Goal: Task Accomplishment & Management: Manage account settings

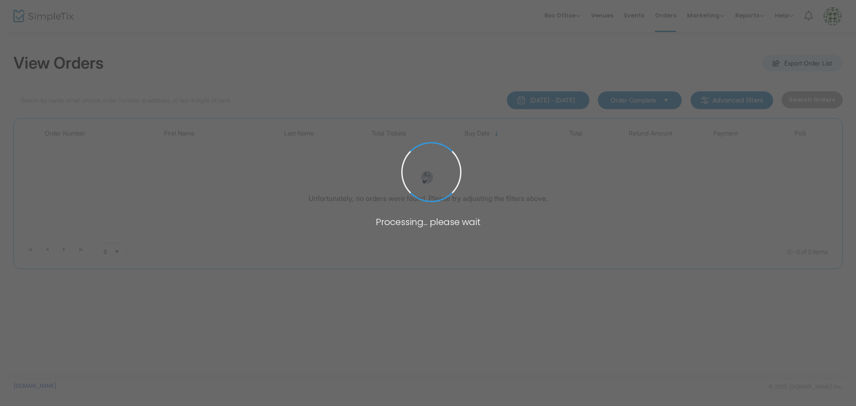
type input "[PERSON_NAME]"
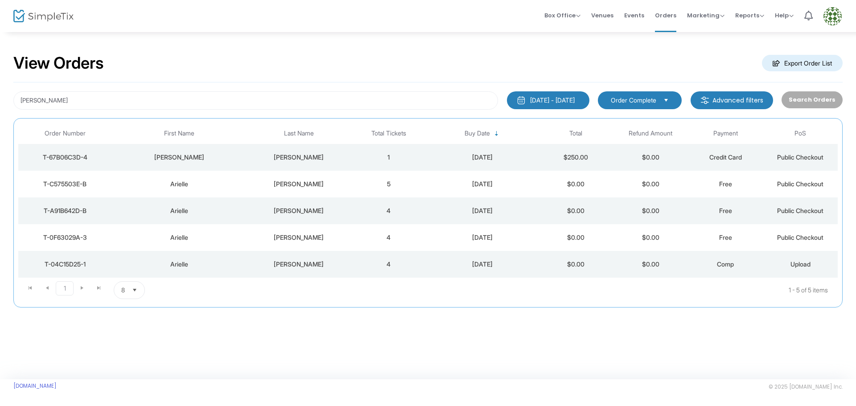
click at [77, 185] on div "T-C575503E-B" at bounding box center [65, 184] width 89 height 9
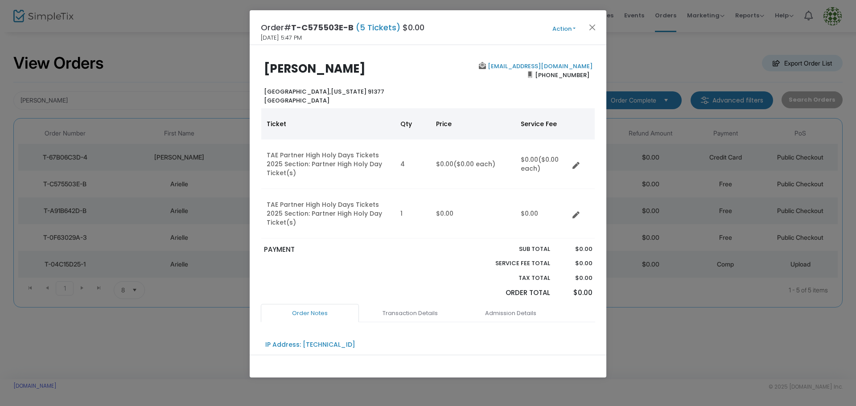
click at [578, 25] on button "Action" at bounding box center [564, 29] width 54 height 10
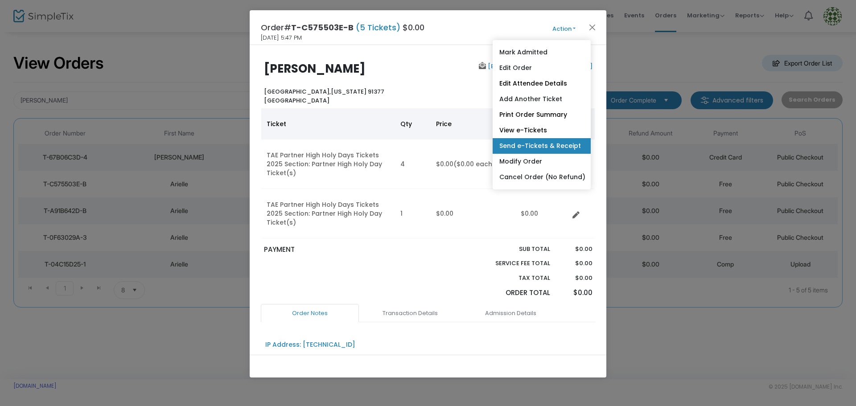
click at [558, 145] on link "Send e-Tickets & Receipt" at bounding box center [542, 146] width 98 height 16
type input "ariellejschechtman@gmail.com"
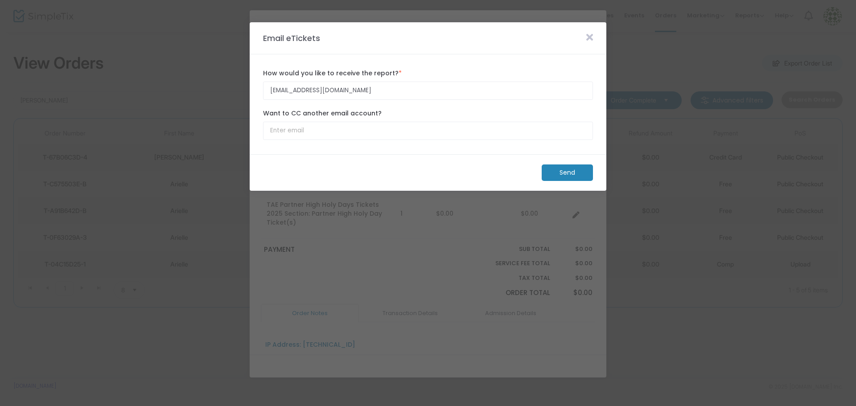
click at [571, 170] on m-button "Send" at bounding box center [567, 173] width 51 height 16
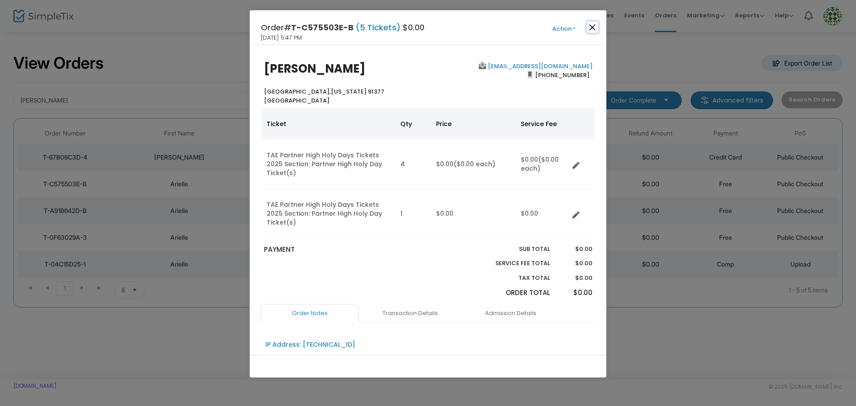
click at [596, 28] on button "Close" at bounding box center [593, 27] width 12 height 12
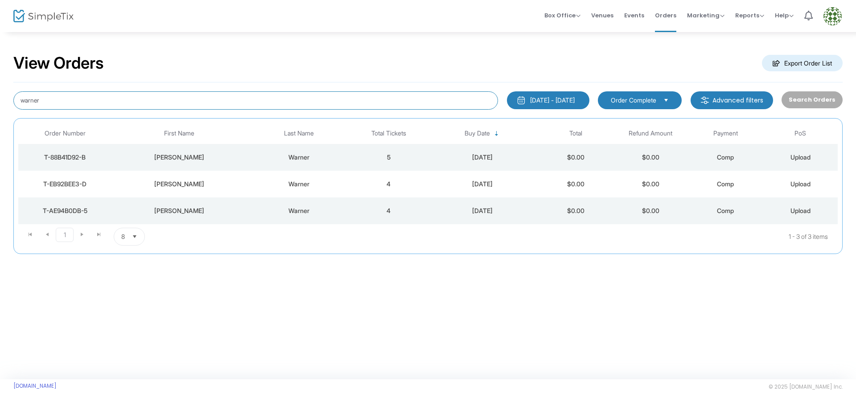
click at [76, 105] on input "warner" at bounding box center [255, 100] width 485 height 18
type input "warner"
drag, startPoint x: 66, startPoint y: 99, endPoint x: -8, endPoint y: 99, distance: 74.0
click at [0, 99] on html "Processing... please wait Box Office Sell Tickets Bookings Sell Season Pass Ven…" at bounding box center [428, 203] width 856 height 406
click at [74, 157] on div "T-88B41D92-B" at bounding box center [65, 157] width 89 height 9
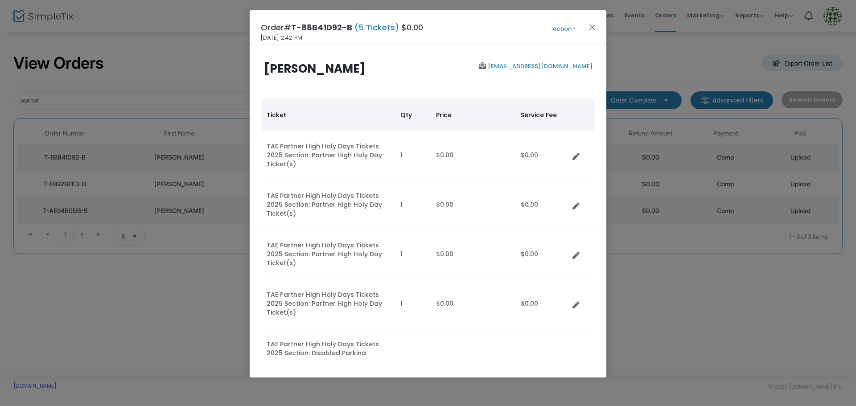
click at [574, 28] on button "Action" at bounding box center [564, 29] width 54 height 10
click at [574, 29] on button "Action" at bounding box center [564, 29] width 54 height 10
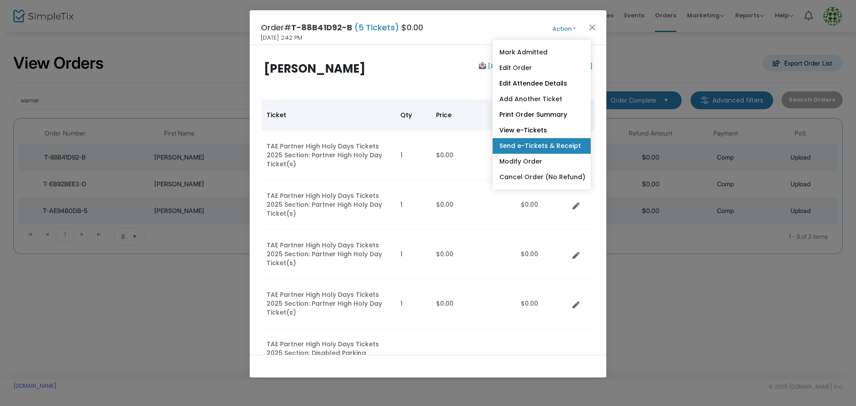
click at [554, 145] on link "Send e-Tickets & Receipt" at bounding box center [542, 146] width 98 height 16
type input "[EMAIL_ADDRESS][DOMAIN_NAME]"
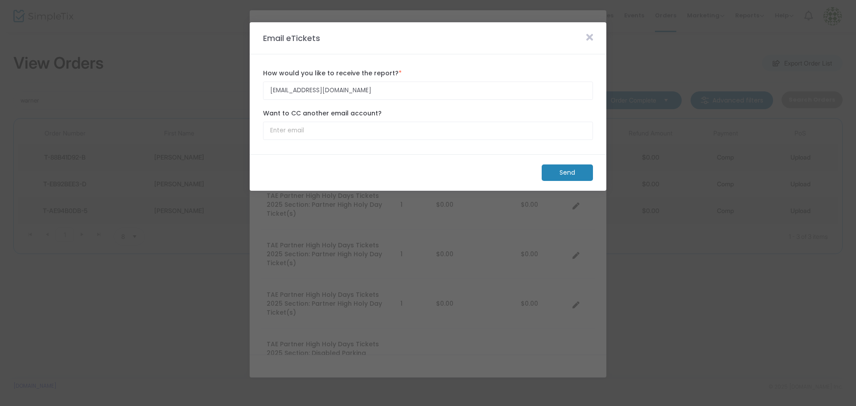
click at [564, 170] on m-button "Send" at bounding box center [567, 173] width 51 height 16
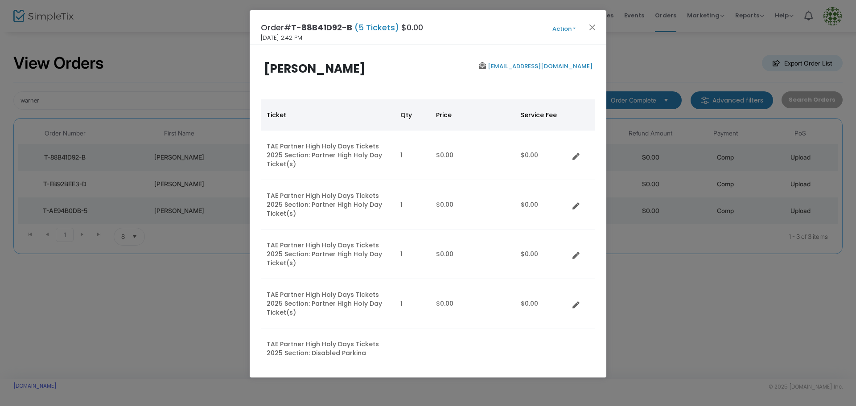
click at [573, 27] on button "Action" at bounding box center [564, 29] width 54 height 10
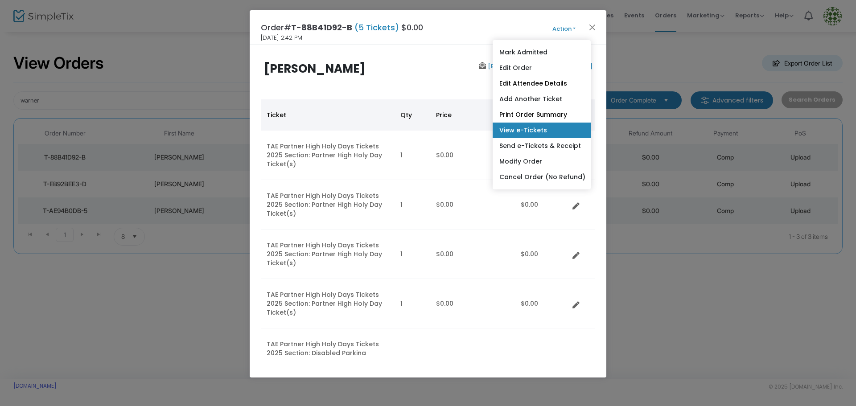
click at [537, 127] on link "View e-Tickets" at bounding box center [542, 131] width 98 height 16
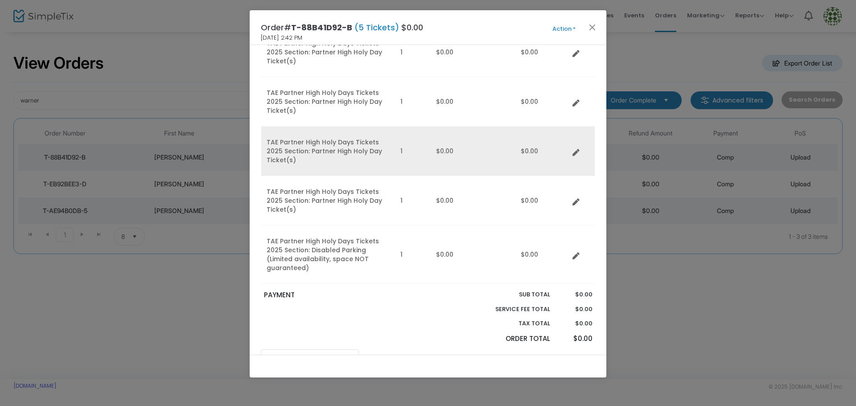
scroll to position [134, 0]
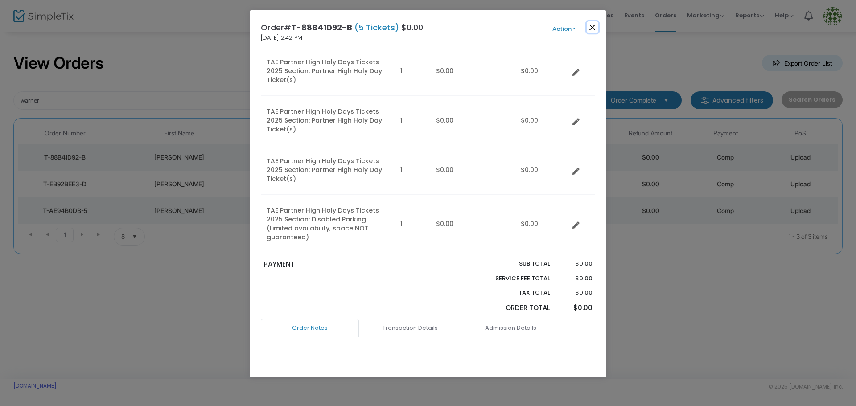
click at [590, 26] on button "Close" at bounding box center [593, 27] width 12 height 12
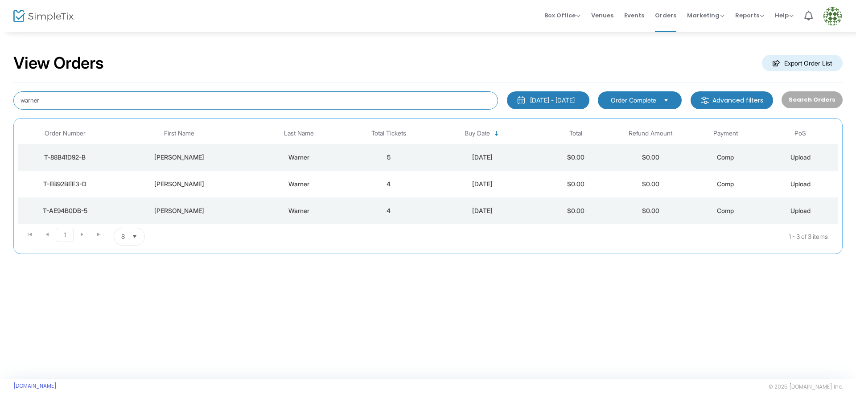
drag, startPoint x: 66, startPoint y: 99, endPoint x: -8, endPoint y: 109, distance: 75.1
click at [0, 109] on html "Processing... please wait Box Office Sell Tickets Bookings Sell Season Pass Ven…" at bounding box center [428, 203] width 856 height 406
click at [85, 156] on div "T-88B41D92-B" at bounding box center [65, 157] width 89 height 9
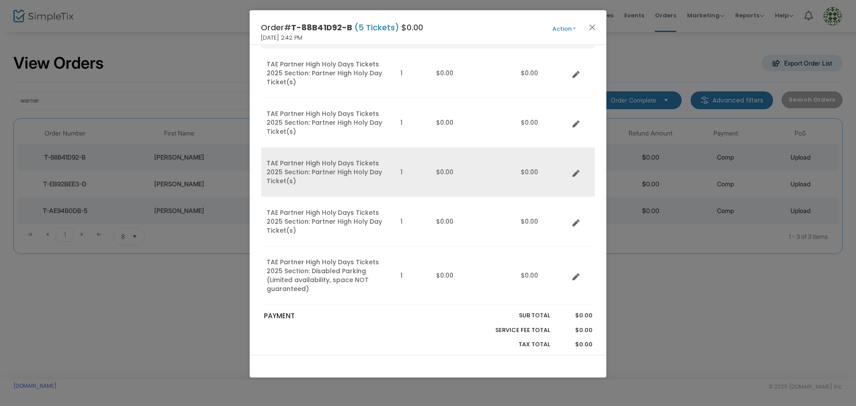
scroll to position [89, 0]
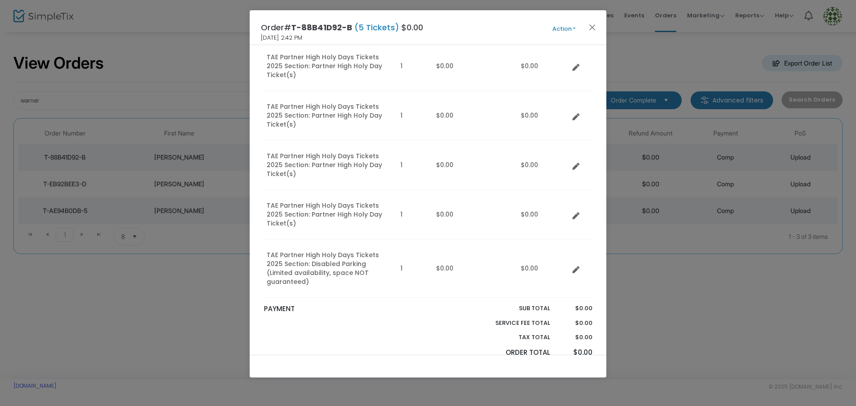
click at [576, 29] on button "Action" at bounding box center [564, 29] width 54 height 10
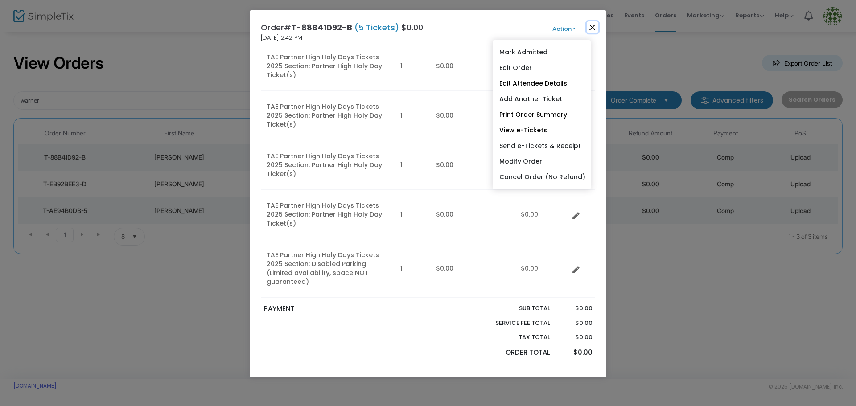
click at [593, 27] on button "Close" at bounding box center [593, 27] width 12 height 12
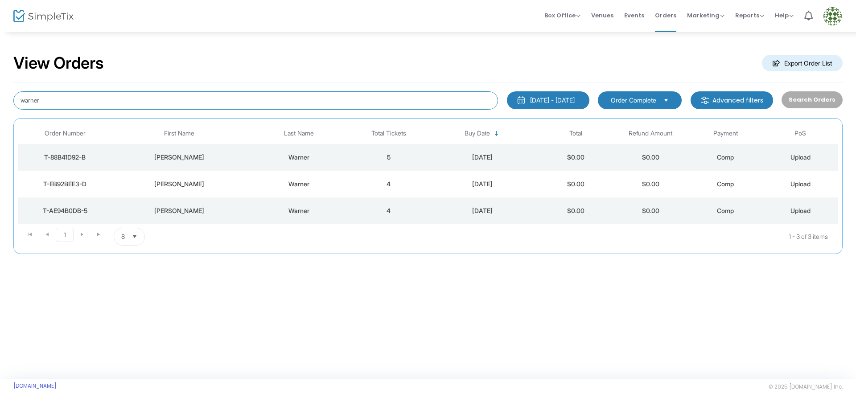
drag, startPoint x: 47, startPoint y: 100, endPoint x: -69, endPoint y: 125, distance: 118.6
click at [0, 125] on html "Processing... please wait Box Office Sell Tickets Bookings Sell Season Pass Ven…" at bounding box center [428, 203] width 856 height 406
type input "warner"
click at [85, 153] on div "T-88B41D92-B" at bounding box center [65, 157] width 89 height 9
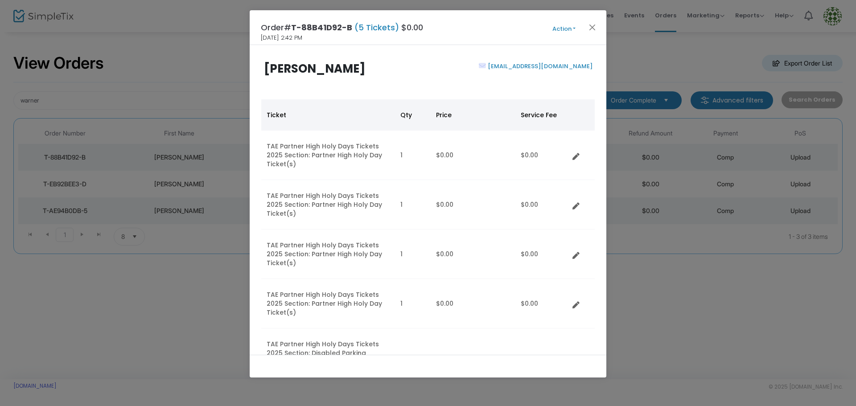
scroll to position [89, 0]
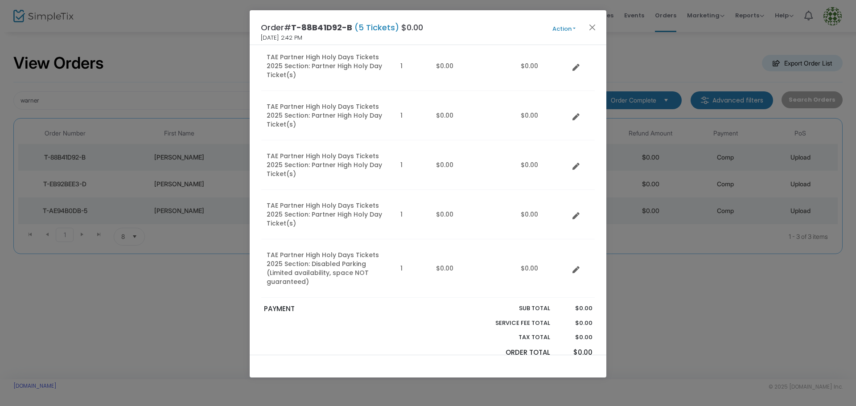
click at [575, 28] on button "Action" at bounding box center [564, 29] width 54 height 10
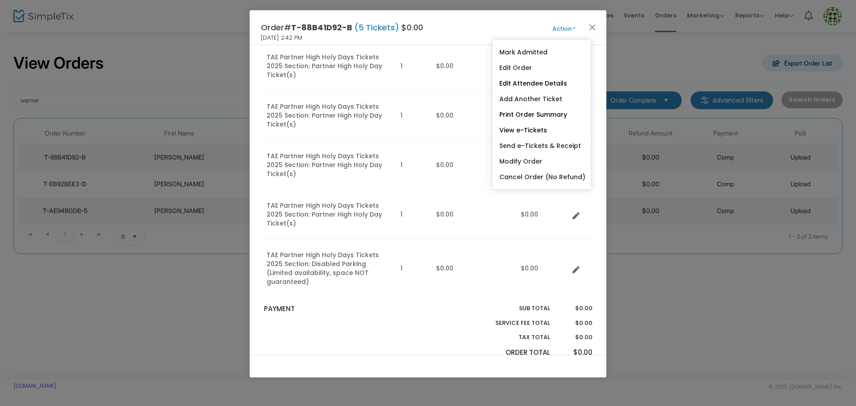
click at [550, 144] on link "Send e-Tickets & Receipt" at bounding box center [542, 146] width 98 height 16
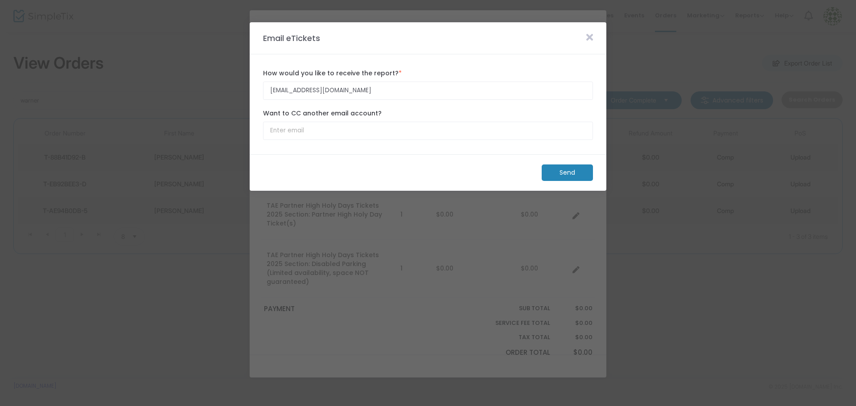
click at [555, 166] on m-button "Send" at bounding box center [567, 173] width 51 height 16
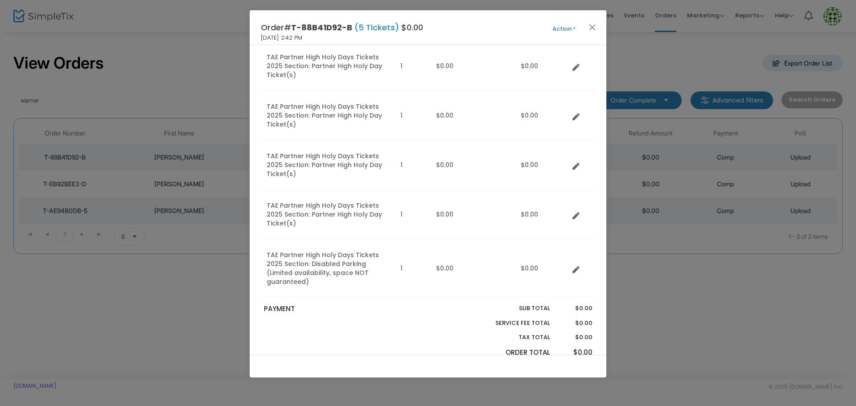
click at [576, 27] on button "Action" at bounding box center [564, 29] width 54 height 10
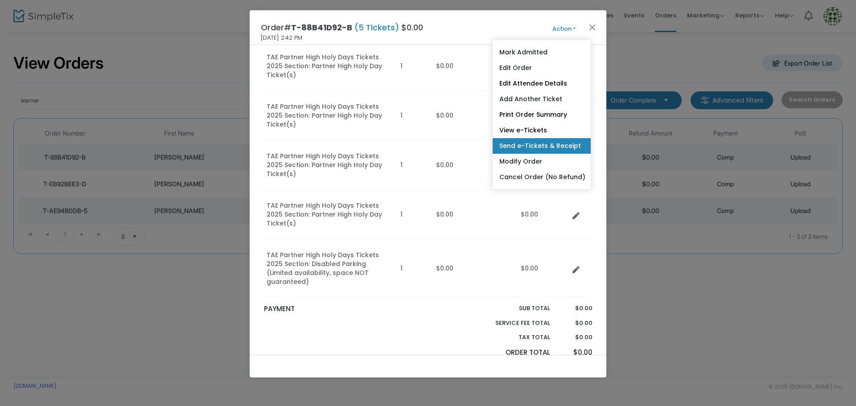
click at [559, 147] on link "Send e-Tickets & Receipt" at bounding box center [542, 146] width 98 height 16
type input "dcss4@msn.com"
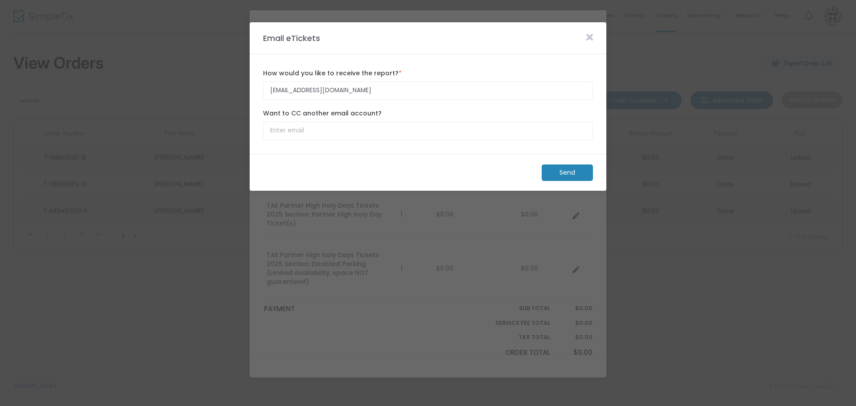
click at [566, 170] on m-button "Send" at bounding box center [567, 173] width 51 height 16
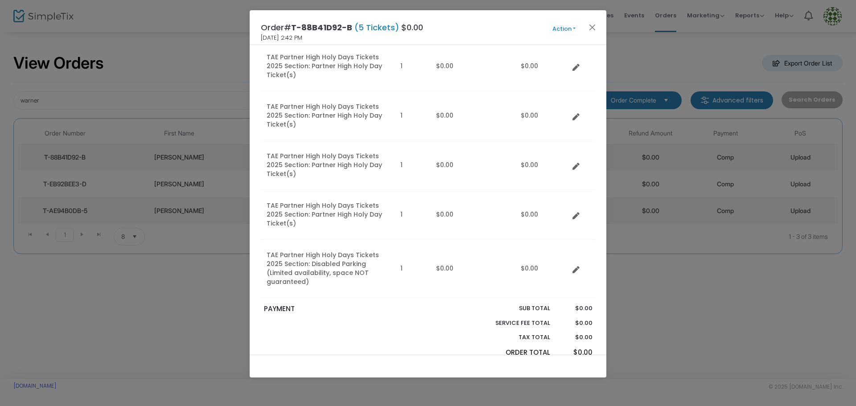
click at [576, 27] on button "Action" at bounding box center [564, 29] width 54 height 10
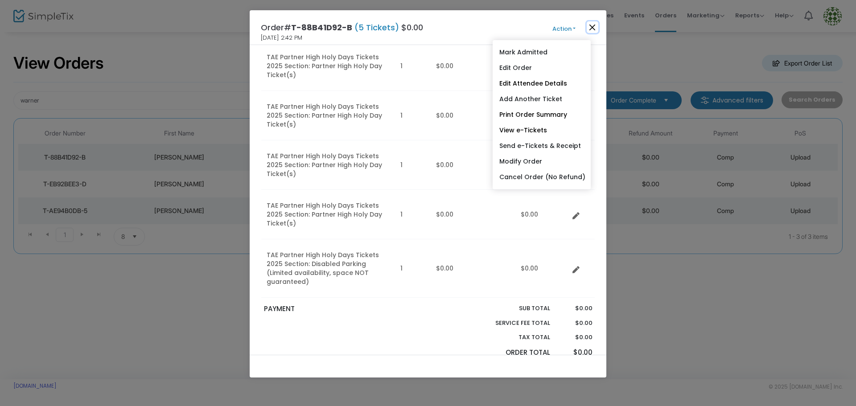
click at [593, 27] on button "Close" at bounding box center [593, 27] width 12 height 12
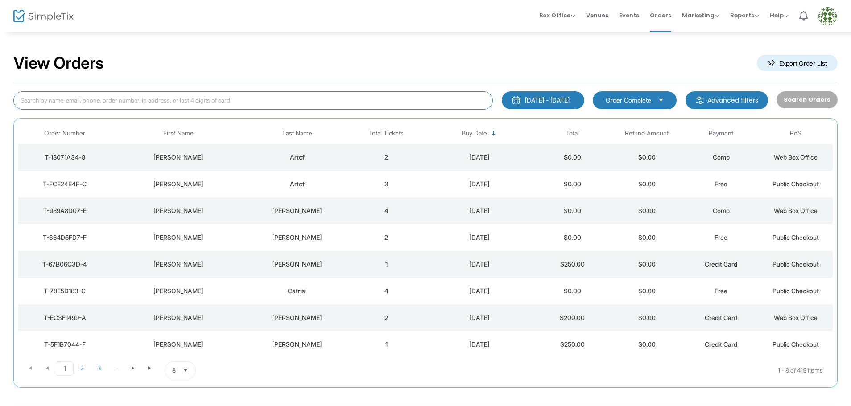
click at [50, 104] on input at bounding box center [252, 100] width 479 height 18
type input "maiten"
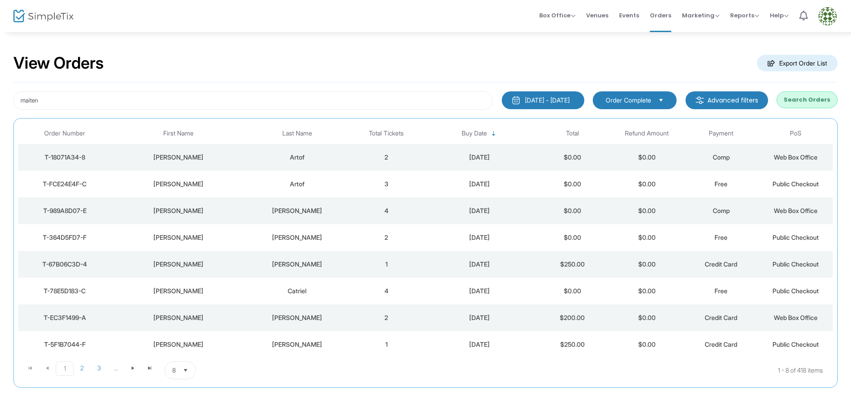
click at [816, 99] on button "Search Orders" at bounding box center [806, 99] width 61 height 17
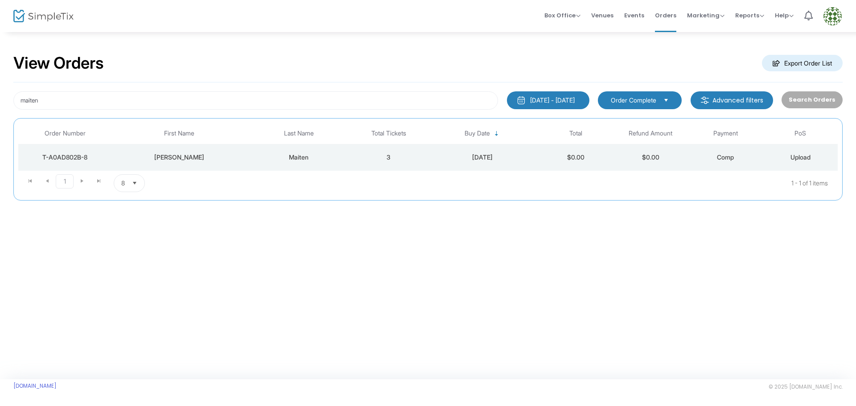
click at [76, 157] on div "T-A0AD802B-8" at bounding box center [65, 157] width 89 height 9
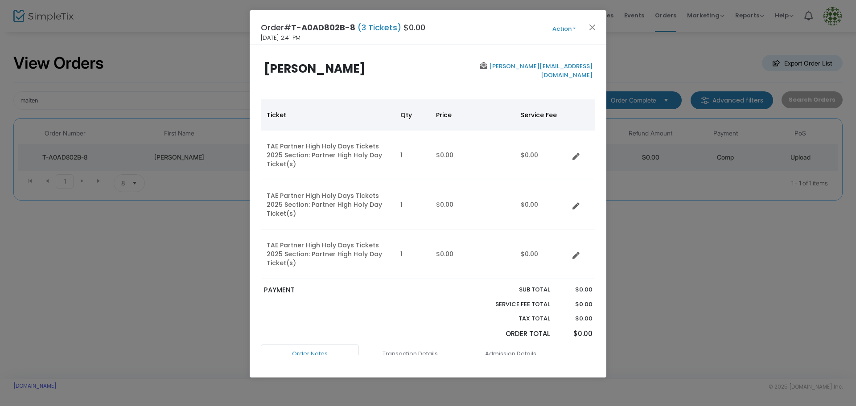
click at [576, 29] on button "Action" at bounding box center [564, 29] width 54 height 10
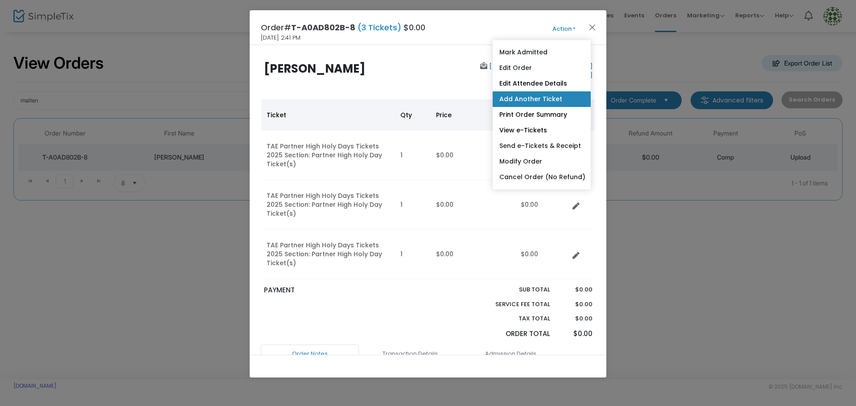
click at [541, 97] on link "Add Another Ticket" at bounding box center [542, 99] width 98 height 16
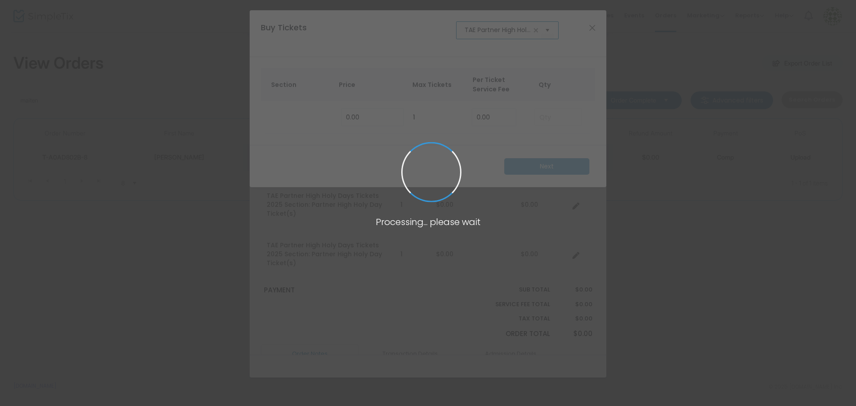
scroll to position [0, 56]
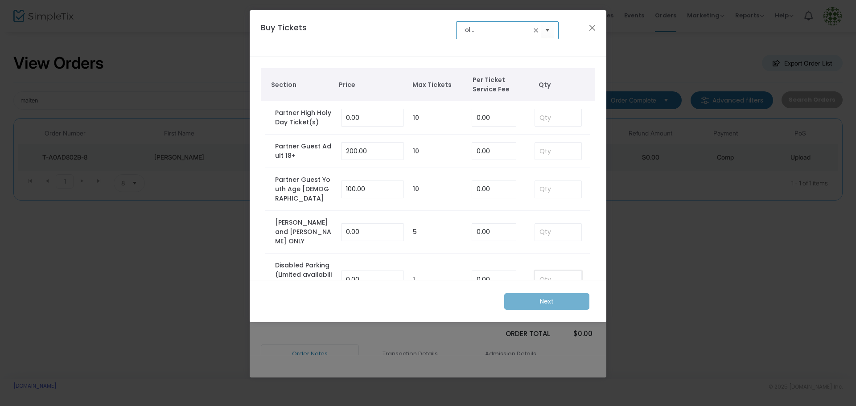
click at [540, 271] on input at bounding box center [558, 279] width 46 height 17
type input "1"
click at [546, 299] on m-button "Next" at bounding box center [546, 301] width 85 height 16
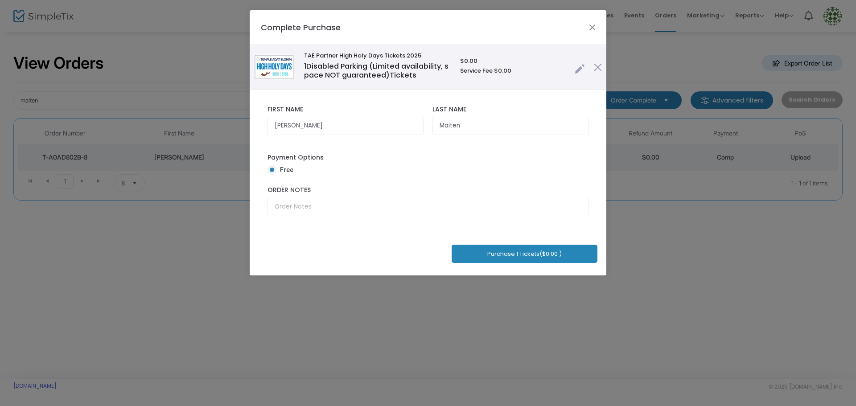
click at [523, 255] on button "Purchase 1 Tickets ($0.00 )" at bounding box center [525, 254] width 146 height 18
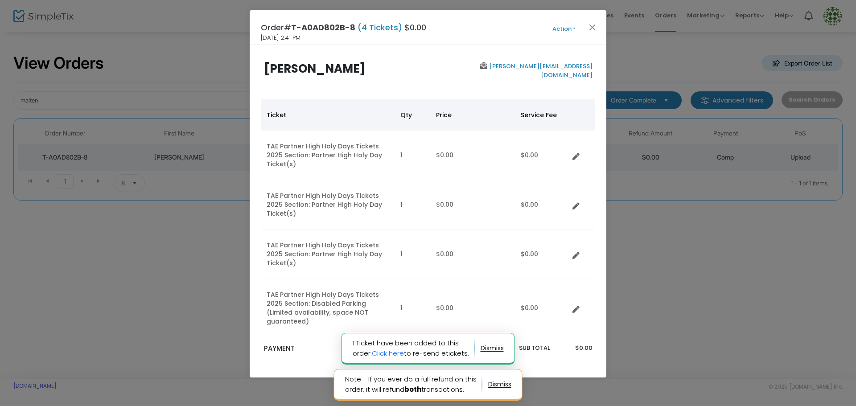
click at [575, 28] on button "Action" at bounding box center [564, 29] width 54 height 10
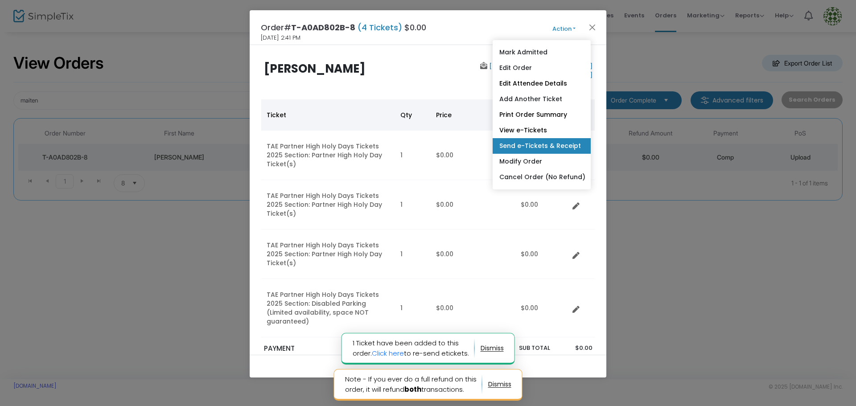
click at [562, 147] on link "Send e-Tickets & Receipt" at bounding box center [542, 146] width 98 height 16
type input "jessica@fausthouse.org"
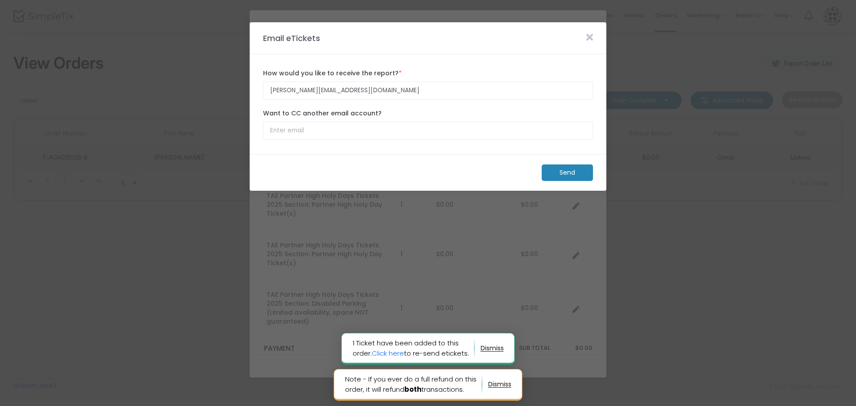
click at [564, 173] on m-button "Send" at bounding box center [567, 173] width 51 height 16
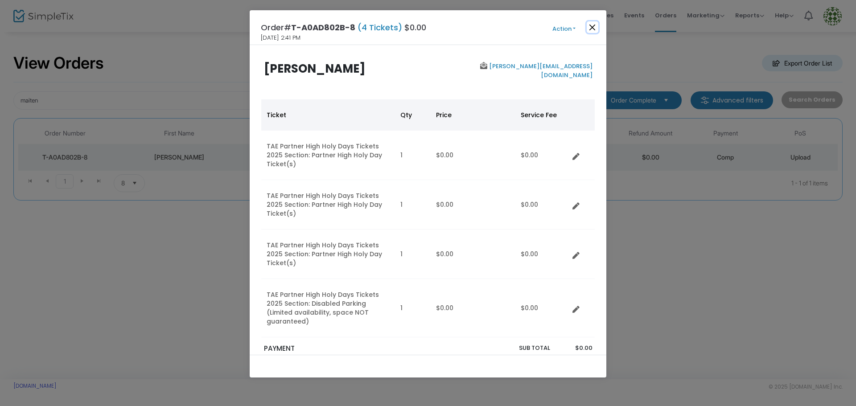
drag, startPoint x: 594, startPoint y: 24, endPoint x: 441, endPoint y: 9, distance: 154.1
click at [594, 24] on button "Close" at bounding box center [593, 27] width 12 height 12
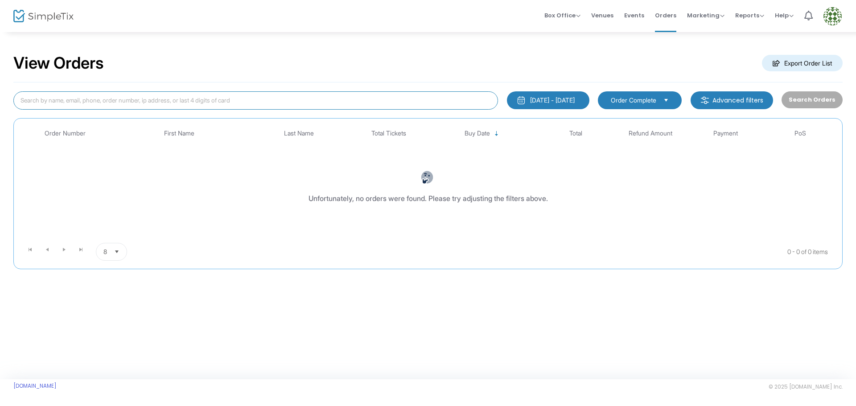
click at [82, 98] on input at bounding box center [255, 100] width 485 height 18
type input "maiten"
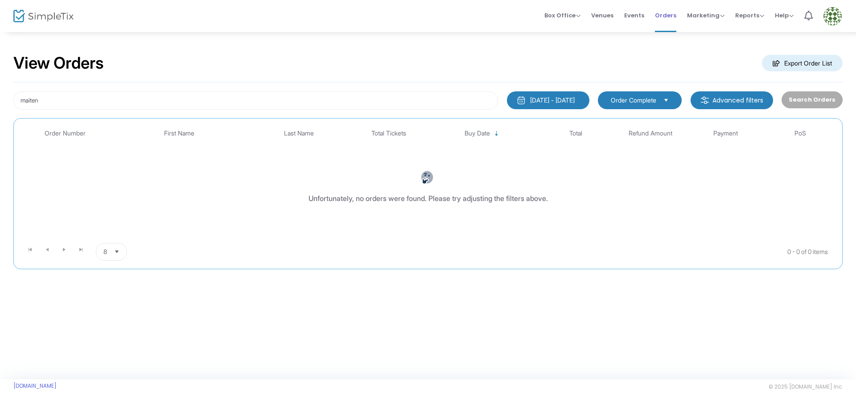
click at [665, 16] on span "Orders" at bounding box center [665, 15] width 21 height 23
drag, startPoint x: 45, startPoint y: 99, endPoint x: -21, endPoint y: 108, distance: 66.7
click at [0, 108] on html "Processing... please wait Box Office Sell Tickets Bookings Sell Season Pass Ven…" at bounding box center [428, 203] width 856 height 406
click at [670, 14] on span "Orders" at bounding box center [665, 15] width 21 height 23
click at [83, 100] on input "maiten" at bounding box center [255, 100] width 485 height 18
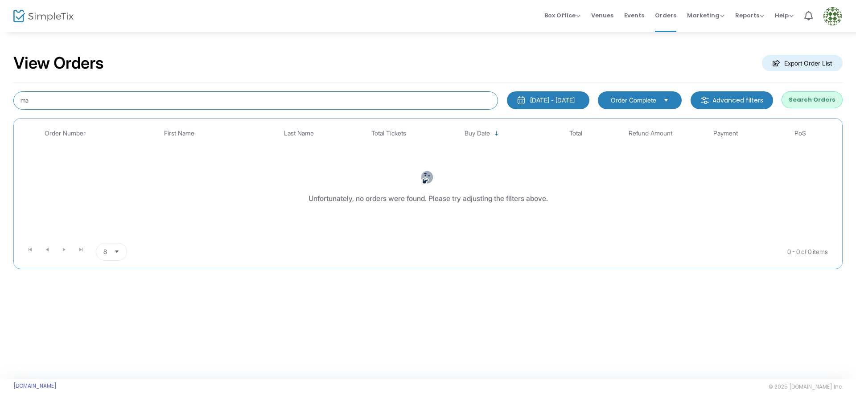
type input "m"
click at [49, 101] on input at bounding box center [255, 100] width 485 height 18
click at [139, 103] on input at bounding box center [255, 100] width 485 height 18
type input "m"
